Goal: Find specific page/section: Find specific page/section

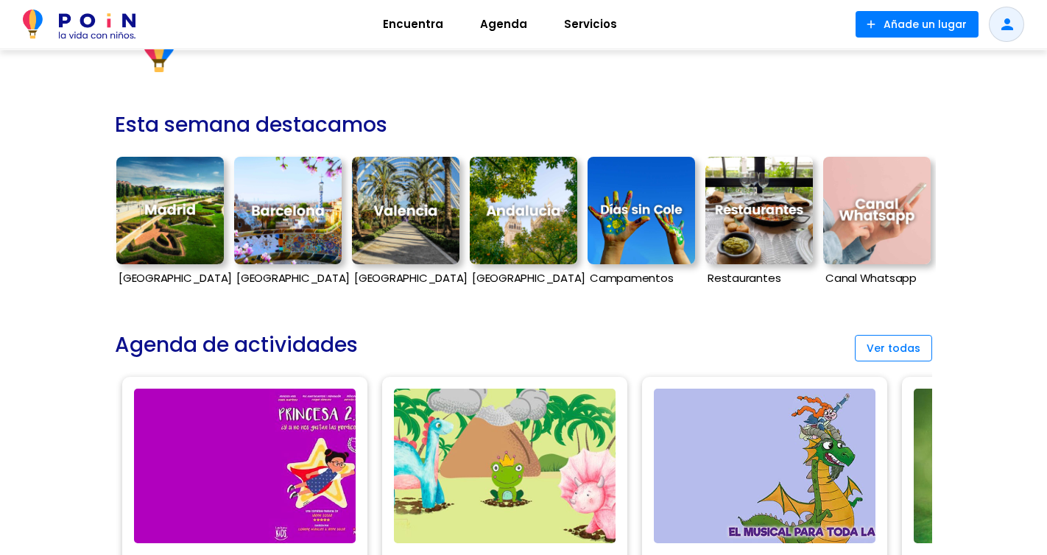
scroll to position [361, 0]
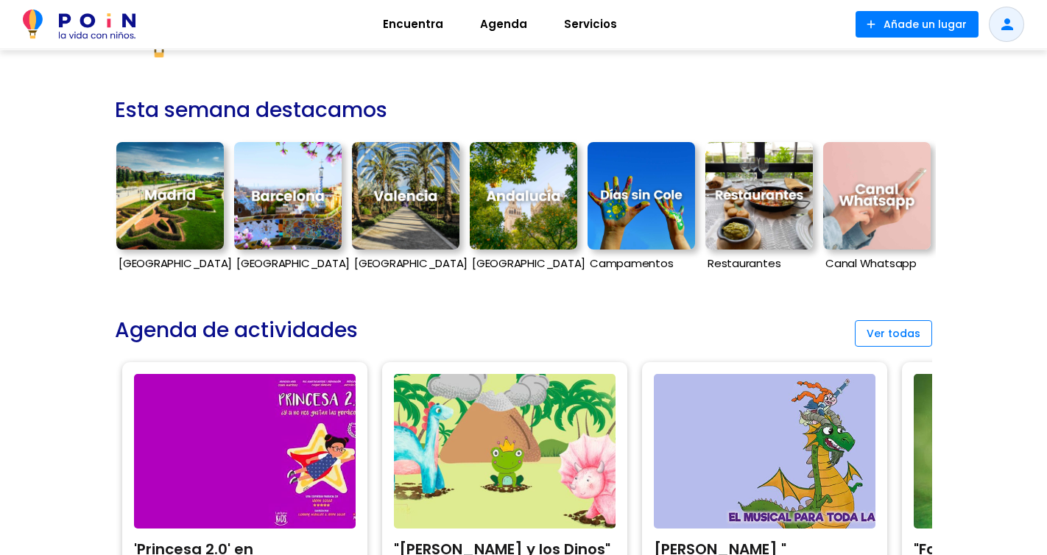
click at [169, 211] on img at bounding box center [169, 195] width 107 height 107
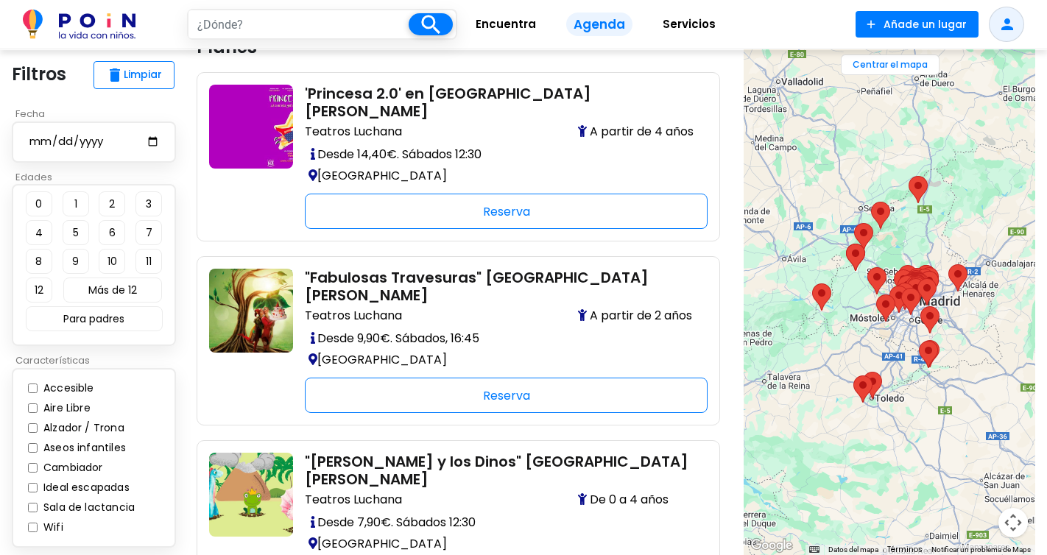
scroll to position [29, 0]
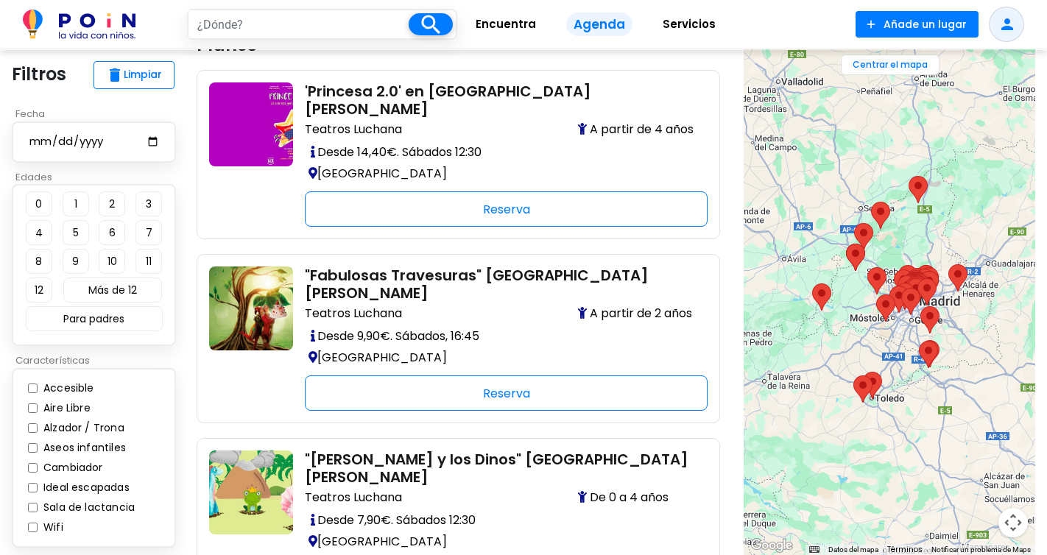
click at [272, 25] on input "text" at bounding box center [298, 24] width 220 height 28
click at [75, 22] on img at bounding box center [79, 24] width 113 height 29
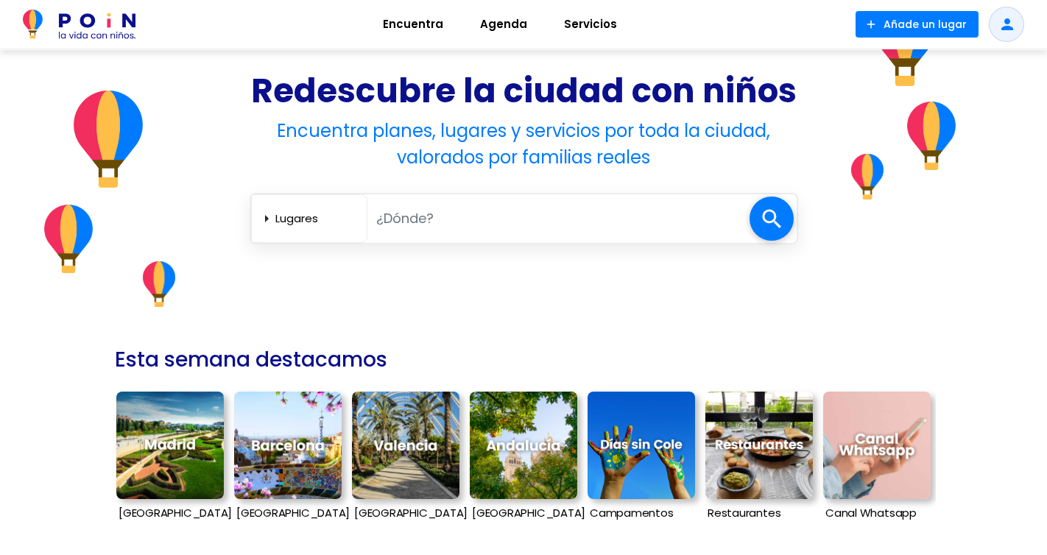
click at [295, 224] on select "Lugares Agenda Servicios" at bounding box center [317, 218] width 85 height 24
select select "activities-entertainment"
click at [275, 206] on select "Lugares Agenda Servicios" at bounding box center [317, 218] width 85 height 24
click at [469, 218] on input "text" at bounding box center [558, 218] width 382 height 30
type input "a"
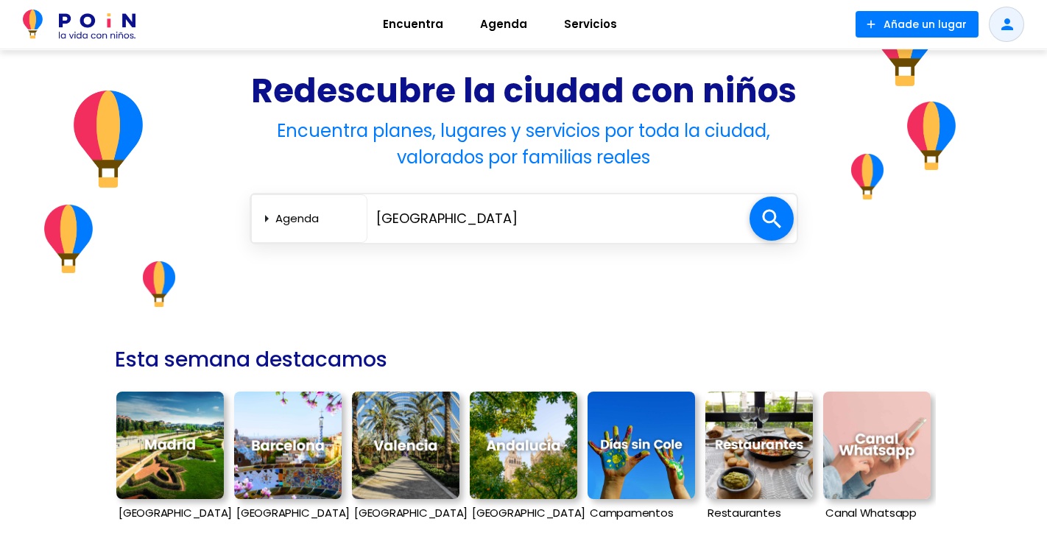
type input "madrid"
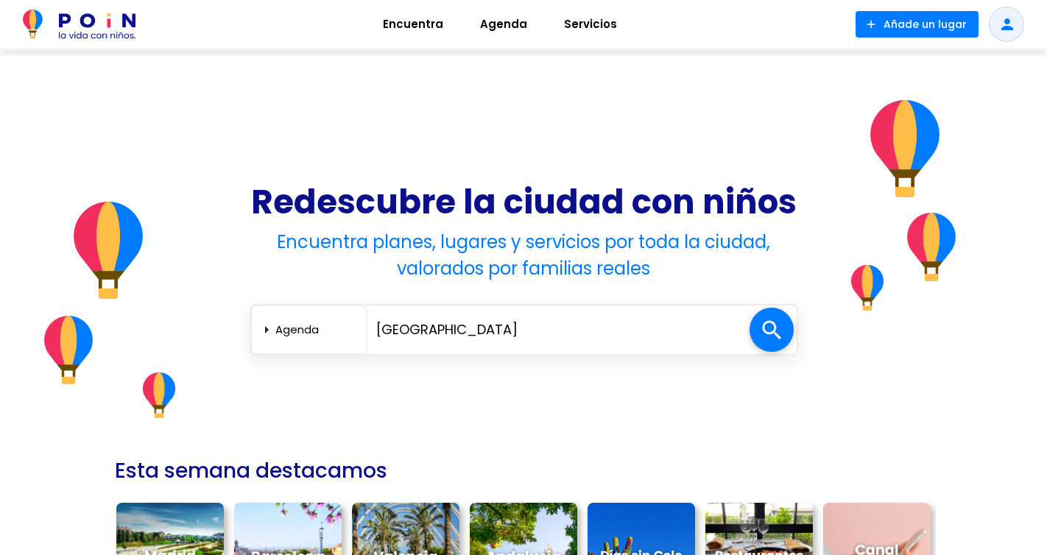
select select "activities-entertainment"
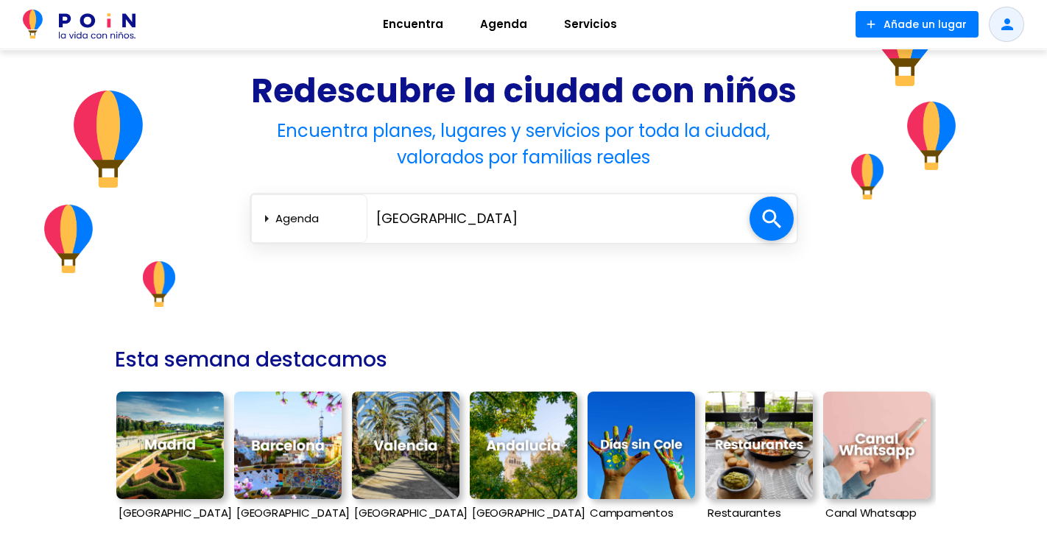
scroll to position [111, 0]
